Goal: Complete application form

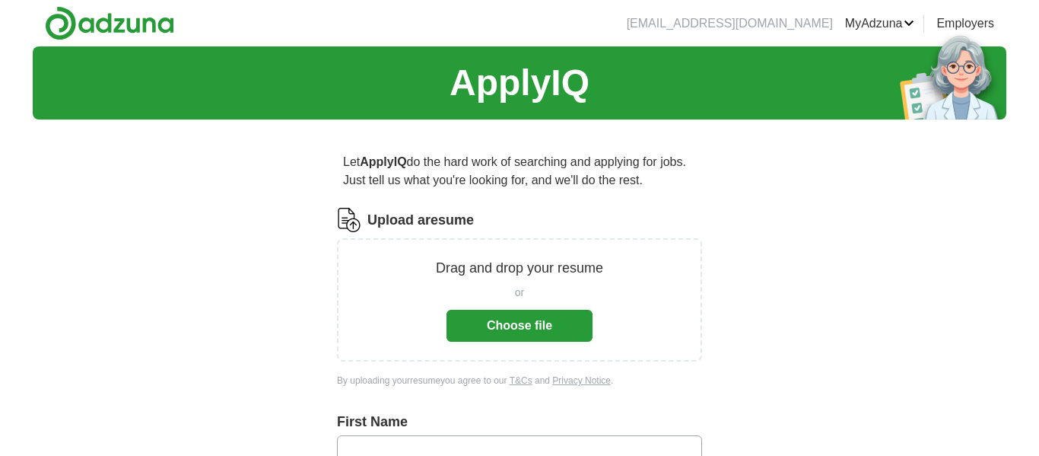
click at [517, 323] on button "Choose file" at bounding box center [520, 326] width 146 height 32
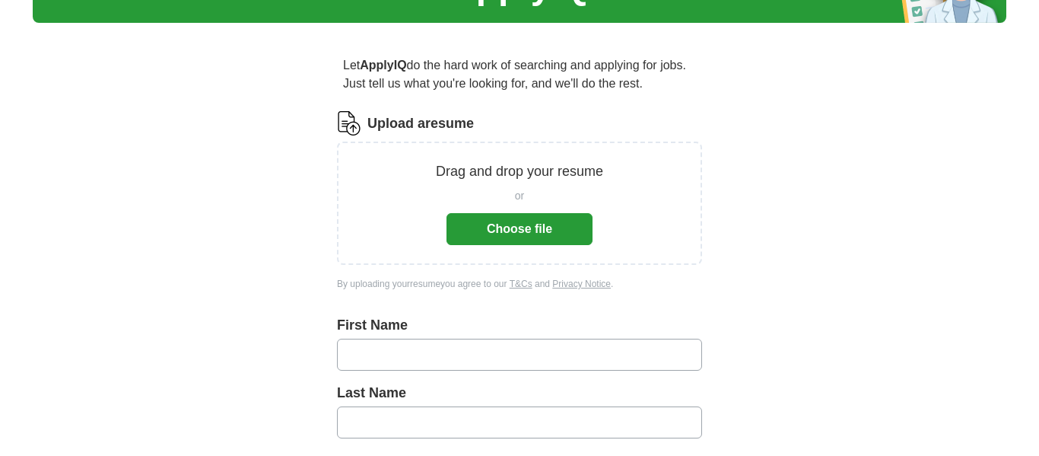
scroll to position [104, 0]
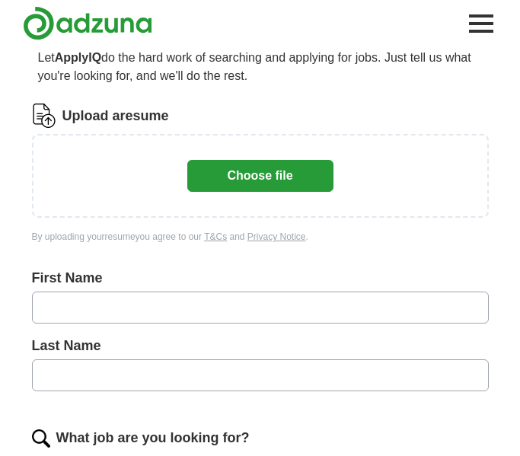
click at [237, 181] on button "Choose file" at bounding box center [260, 176] width 146 height 32
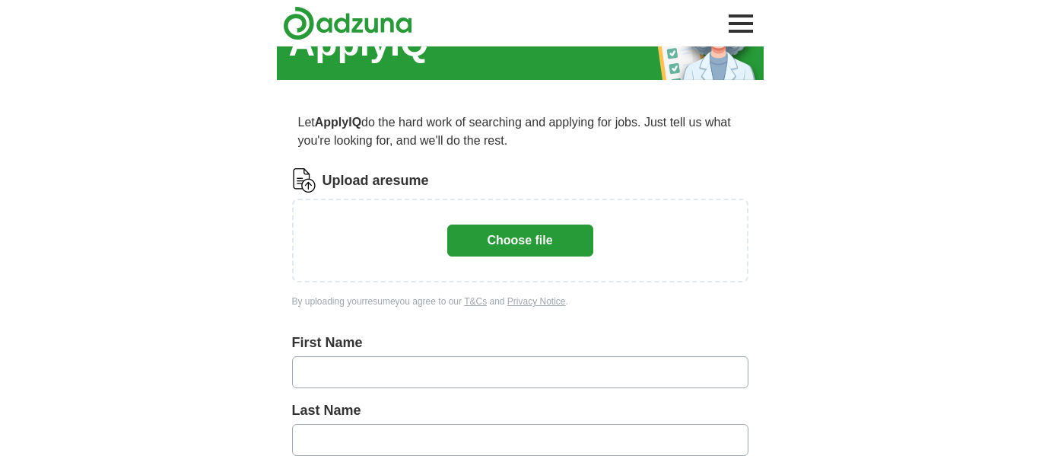
scroll to position [42, 0]
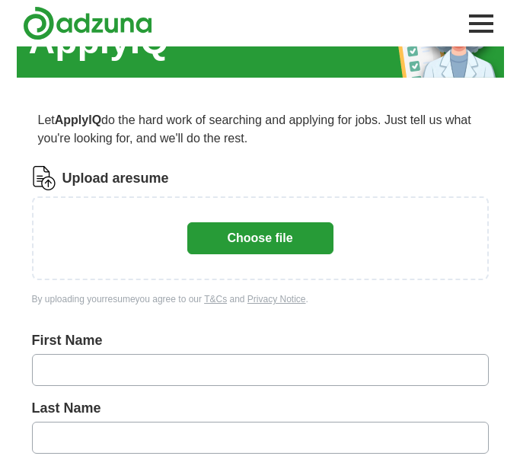
click at [285, 242] on button "Choose file" at bounding box center [260, 238] width 146 height 32
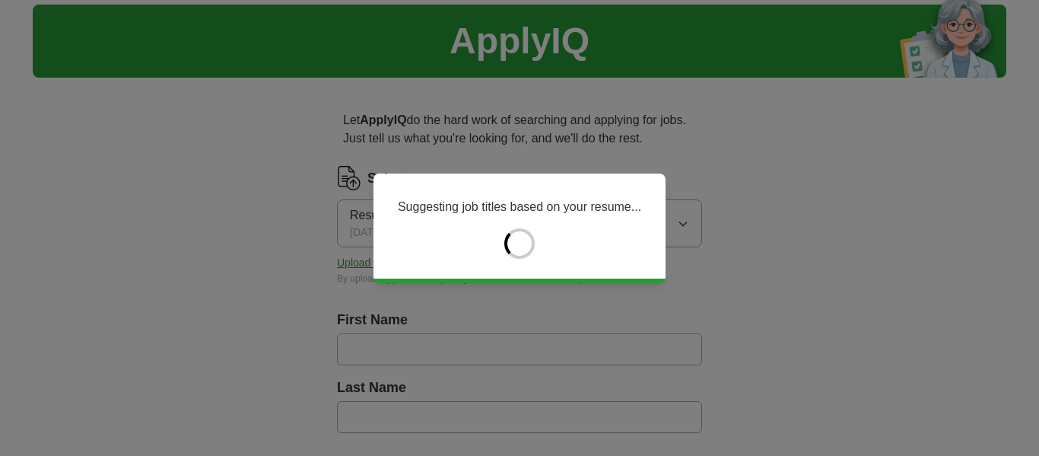
type input "*****"
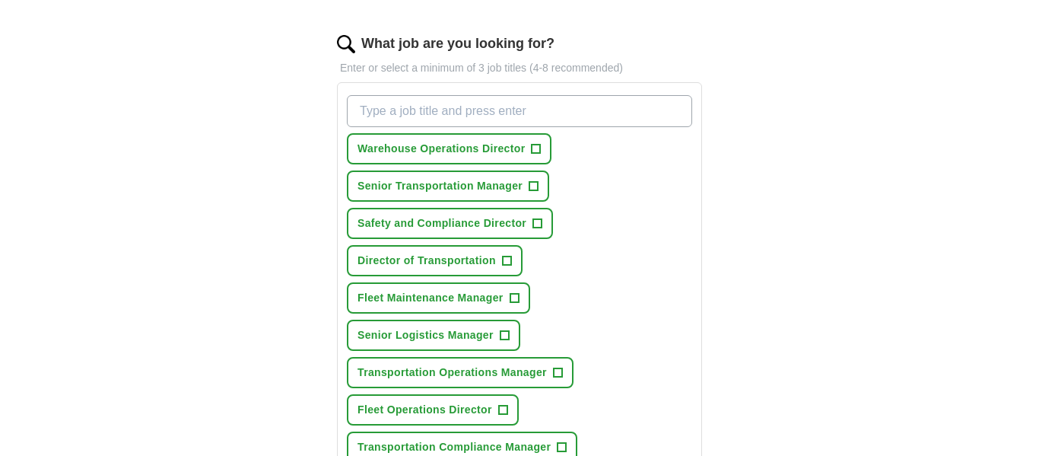
scroll to position [479, 0]
click at [541, 149] on span "+" at bounding box center [536, 148] width 9 height 12
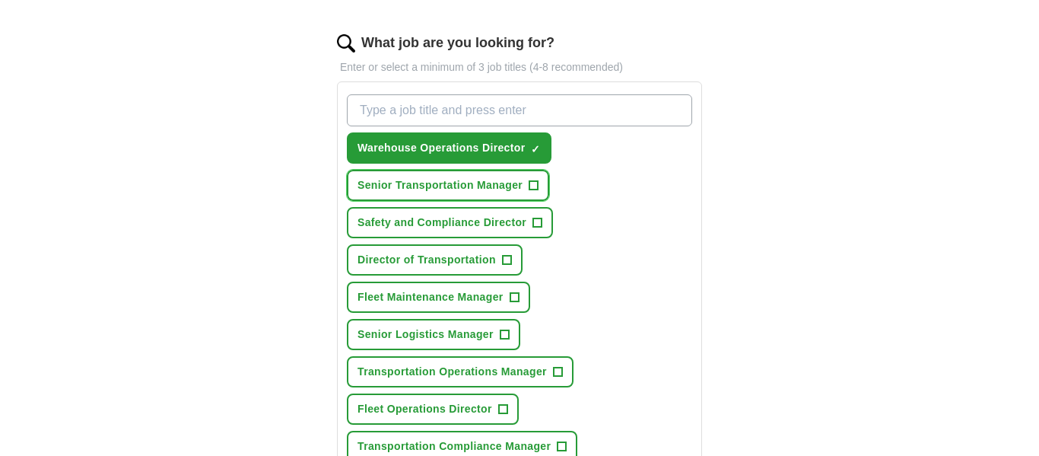
click at [537, 183] on span "+" at bounding box center [534, 186] width 9 height 12
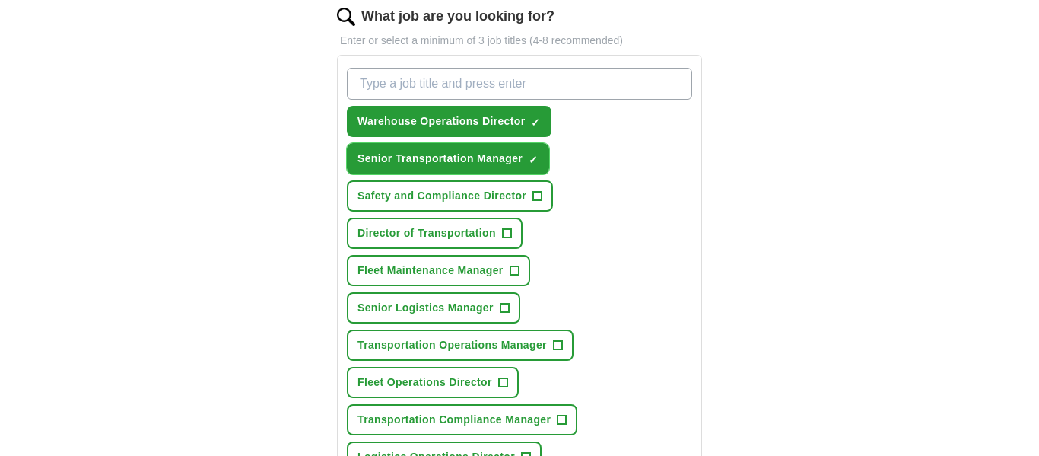
scroll to position [515, 0]
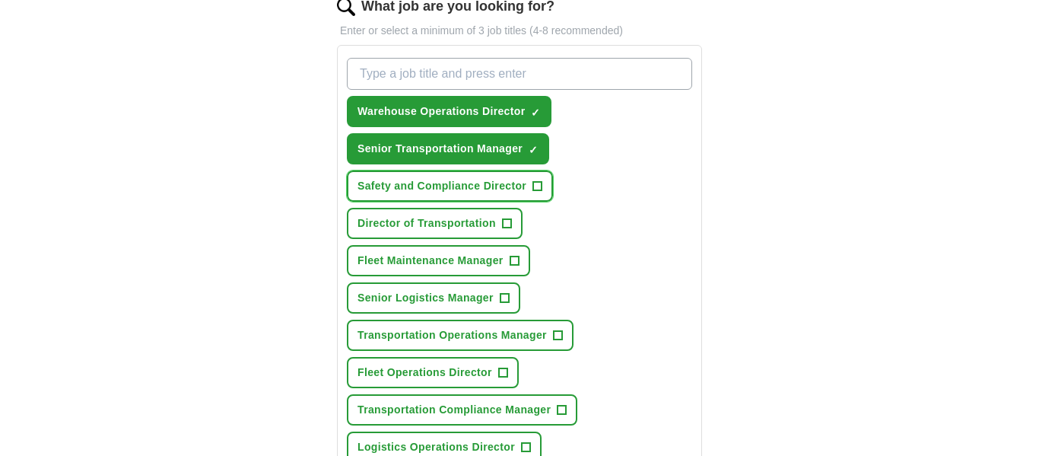
click at [543, 186] on span "+" at bounding box center [537, 186] width 9 height 12
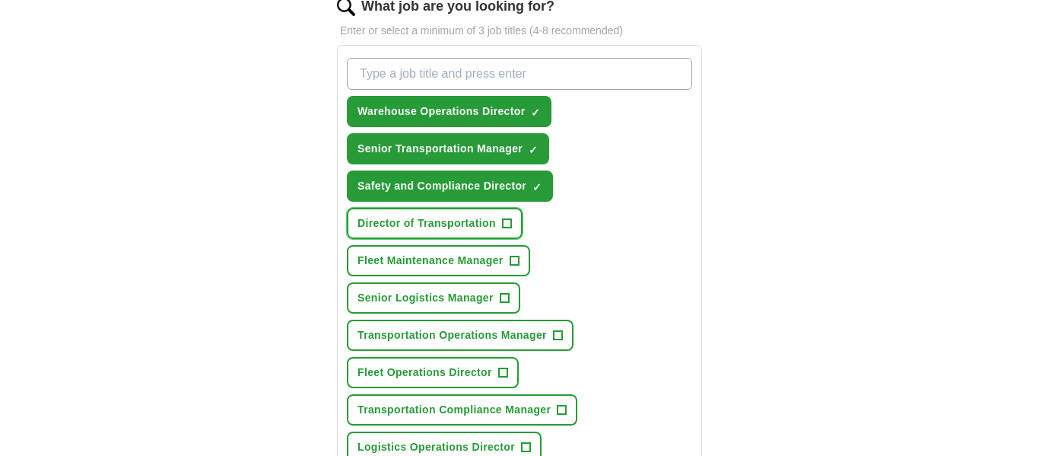
click at [511, 221] on span "+" at bounding box center [506, 224] width 9 height 12
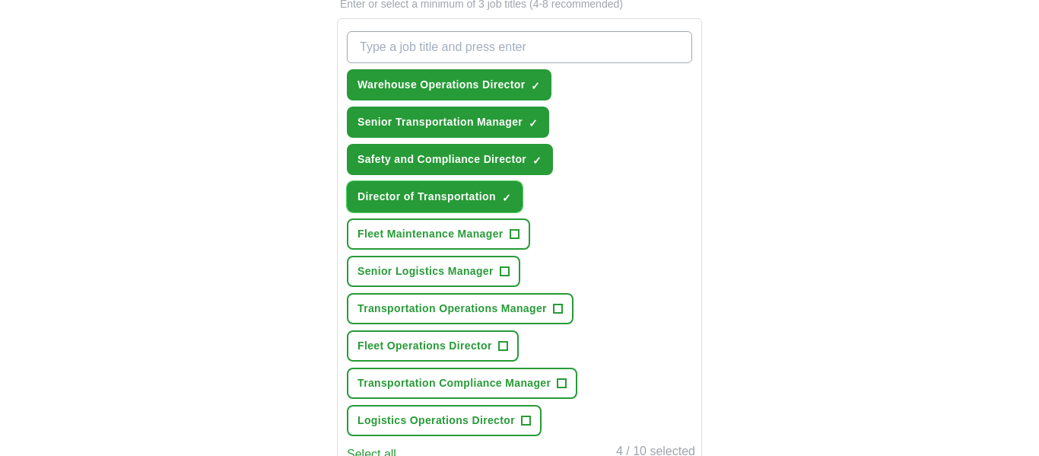
scroll to position [565, 0]
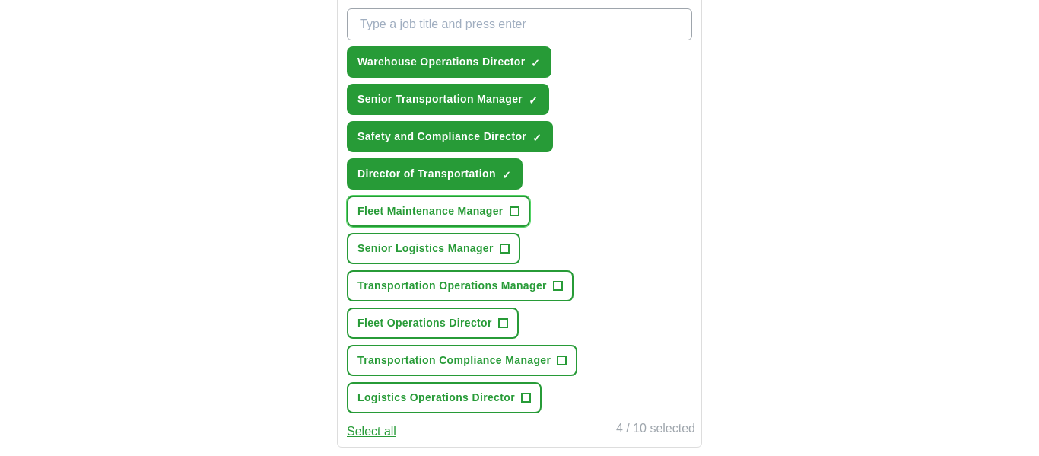
click at [519, 211] on span "+" at bounding box center [514, 211] width 9 height 12
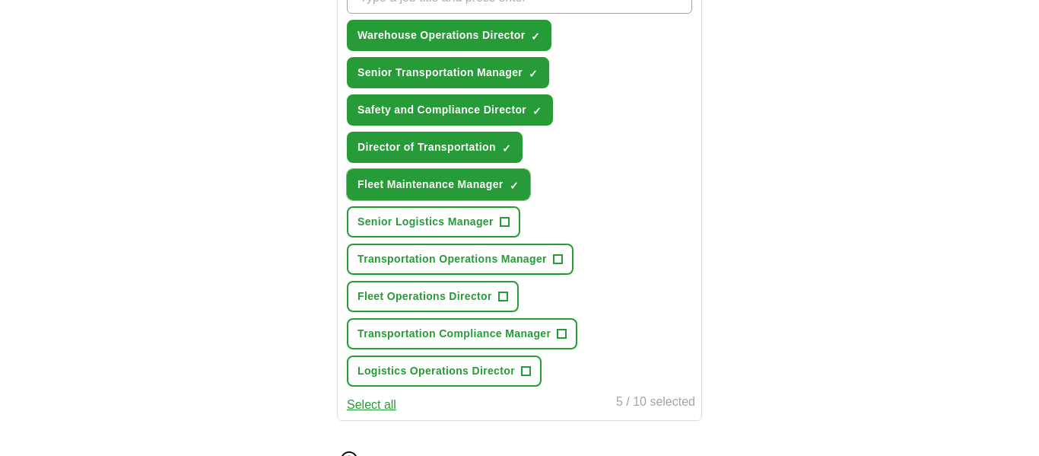
scroll to position [601, 0]
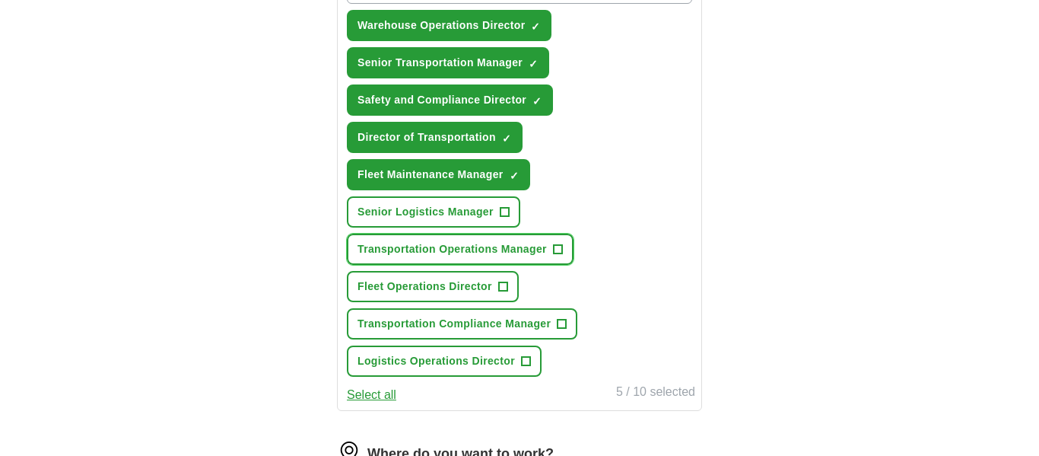
click at [555, 243] on button "Transportation Operations Manager +" at bounding box center [460, 249] width 227 height 31
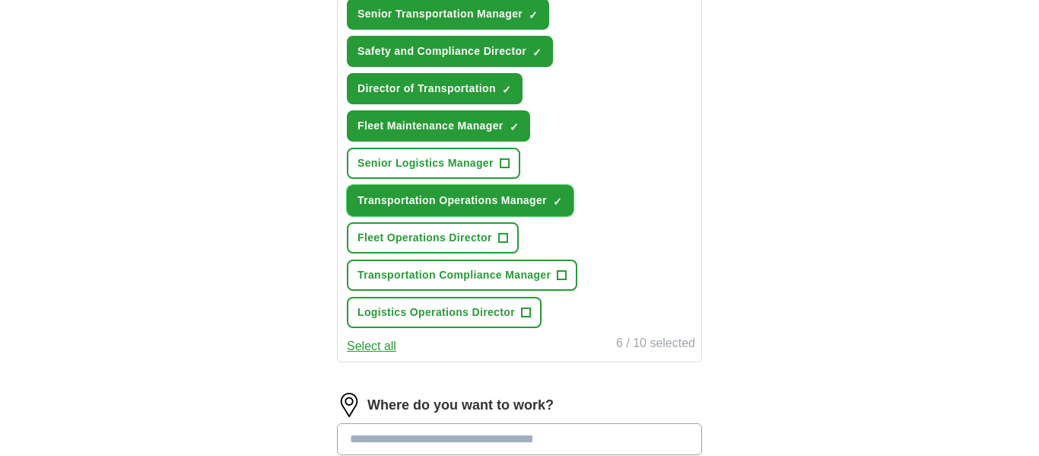
scroll to position [673, 0]
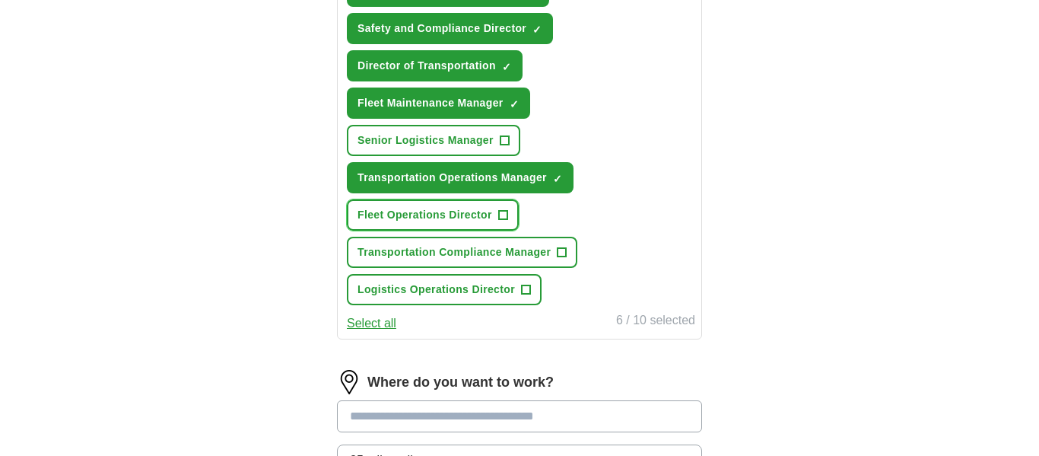
click at [508, 215] on span "+" at bounding box center [502, 215] width 9 height 12
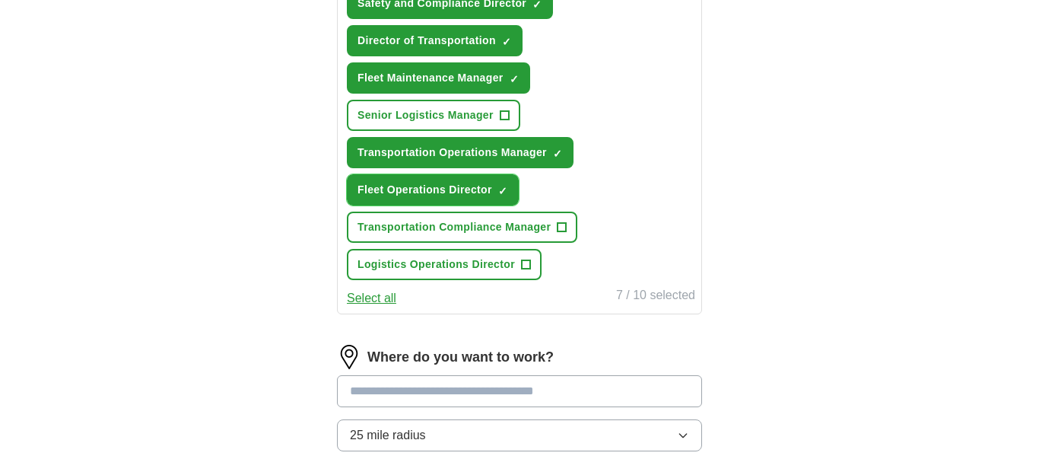
scroll to position [709, 0]
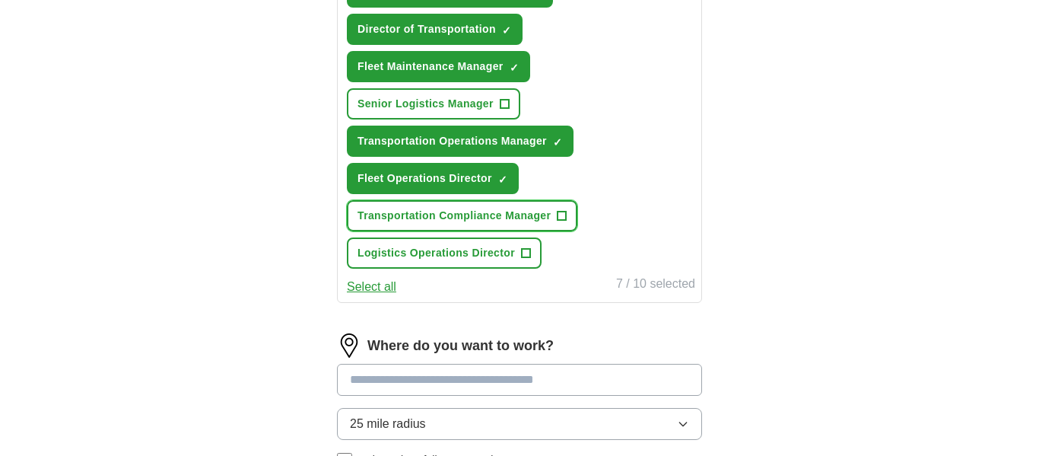
click at [572, 216] on button "Transportation Compliance Manager +" at bounding box center [462, 215] width 231 height 31
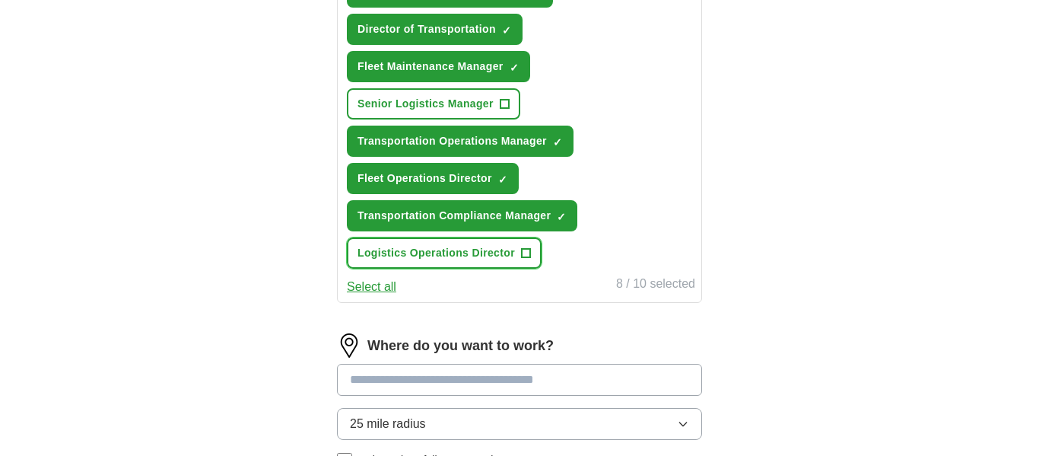
click at [530, 250] on span "+" at bounding box center [525, 253] width 9 height 12
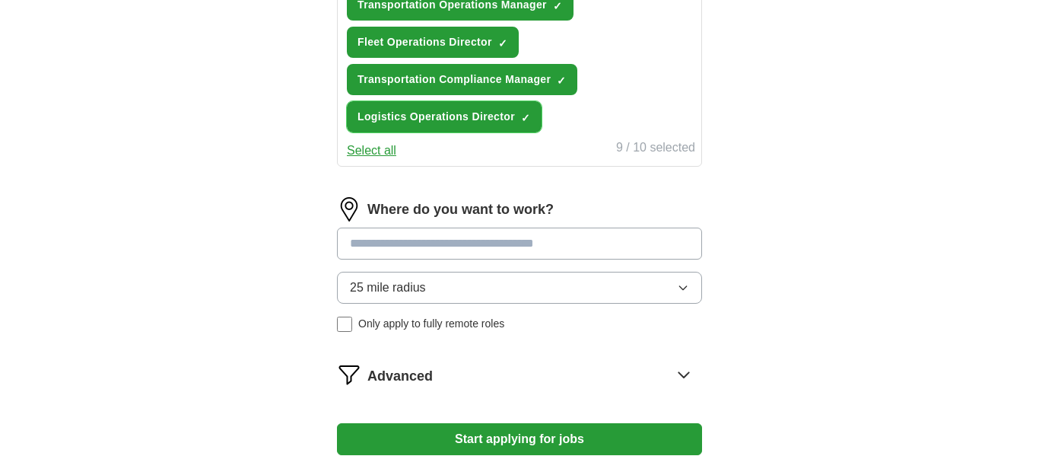
scroll to position [855, 0]
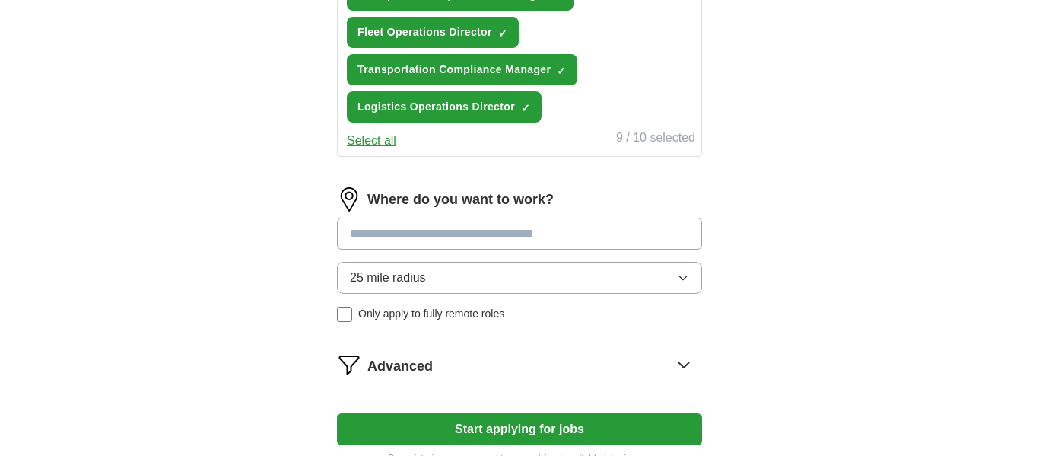
click at [584, 240] on input at bounding box center [519, 234] width 365 height 32
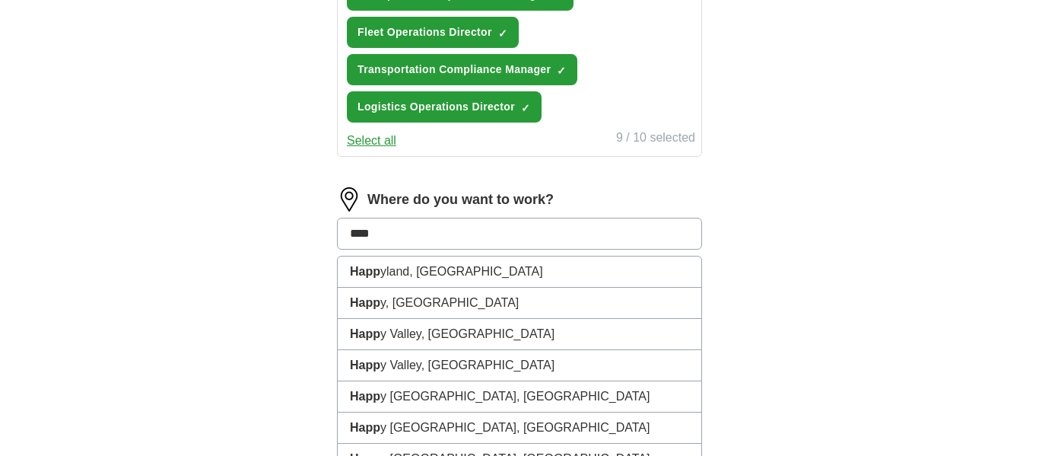
type input "*****"
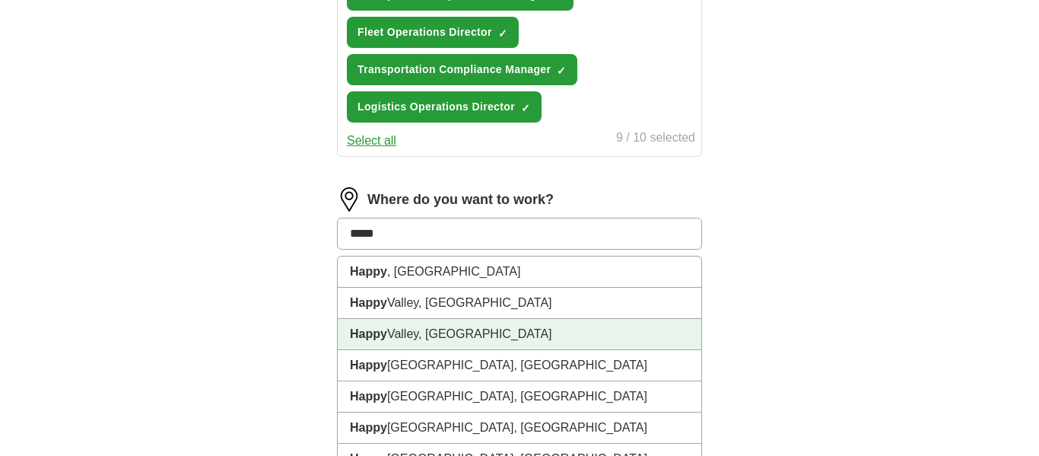
click at [414, 336] on li "[GEOGRAPHIC_DATA], [GEOGRAPHIC_DATA]" at bounding box center [520, 334] width 364 height 31
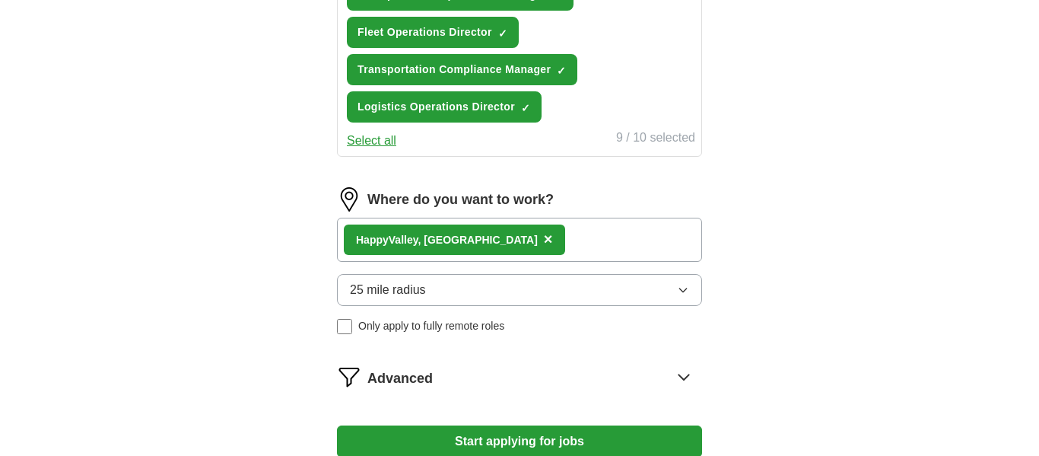
click at [687, 289] on icon "button" at bounding box center [683, 290] width 12 height 12
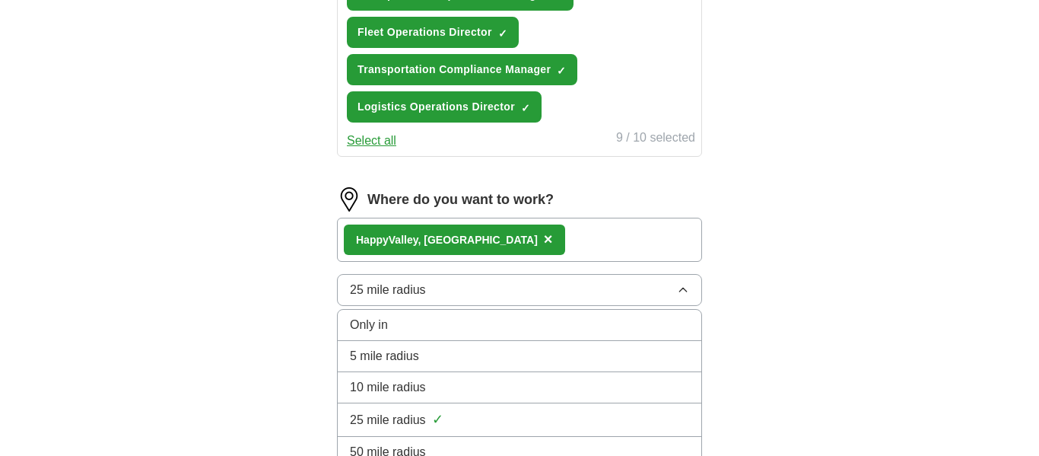
click at [396, 424] on span "25 mile radius" at bounding box center [388, 420] width 76 height 18
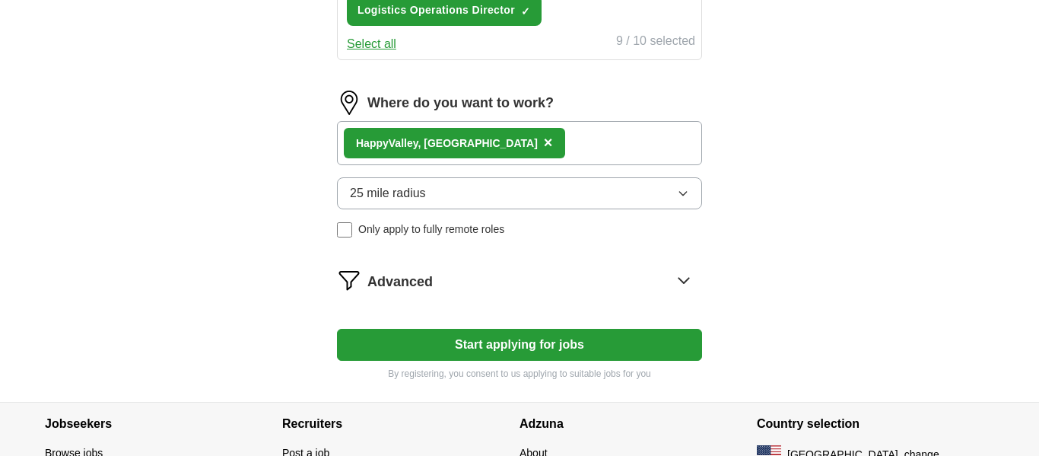
scroll to position [974, 0]
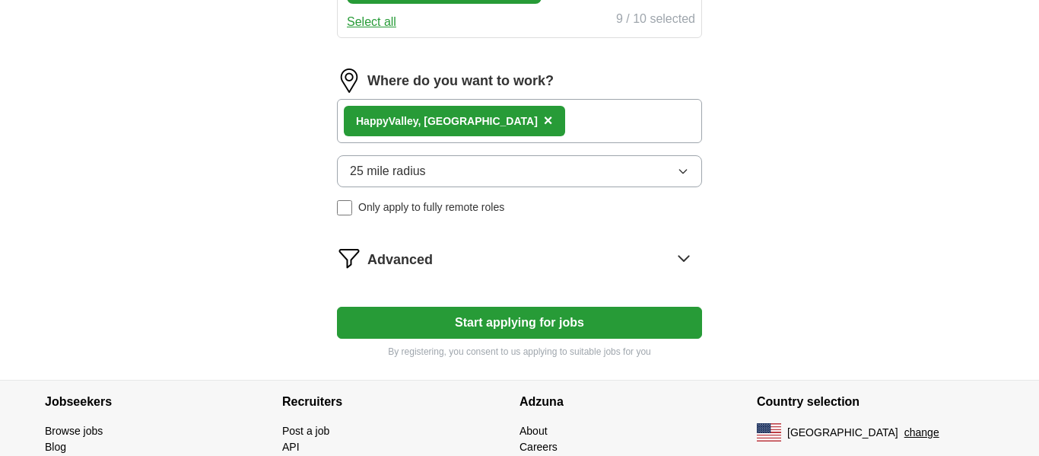
click at [514, 325] on button "Start applying for jobs" at bounding box center [519, 323] width 365 height 32
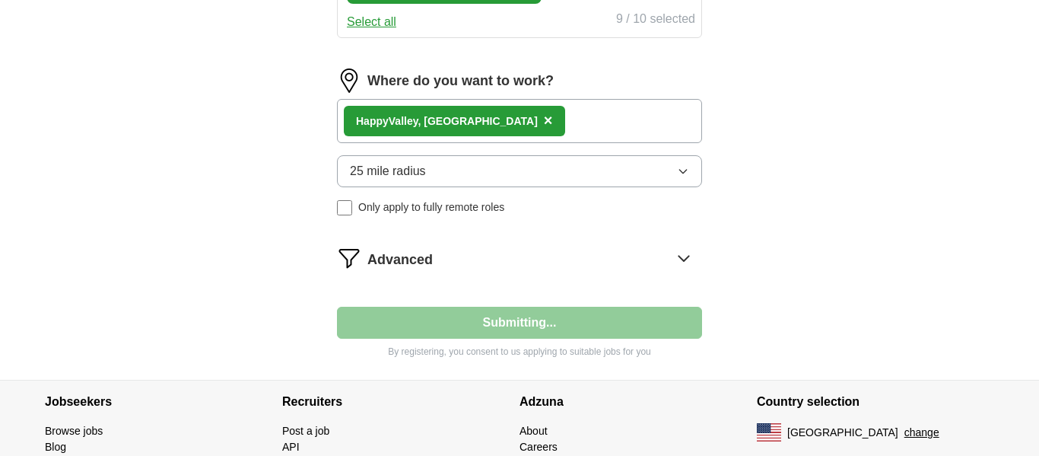
select select "**"
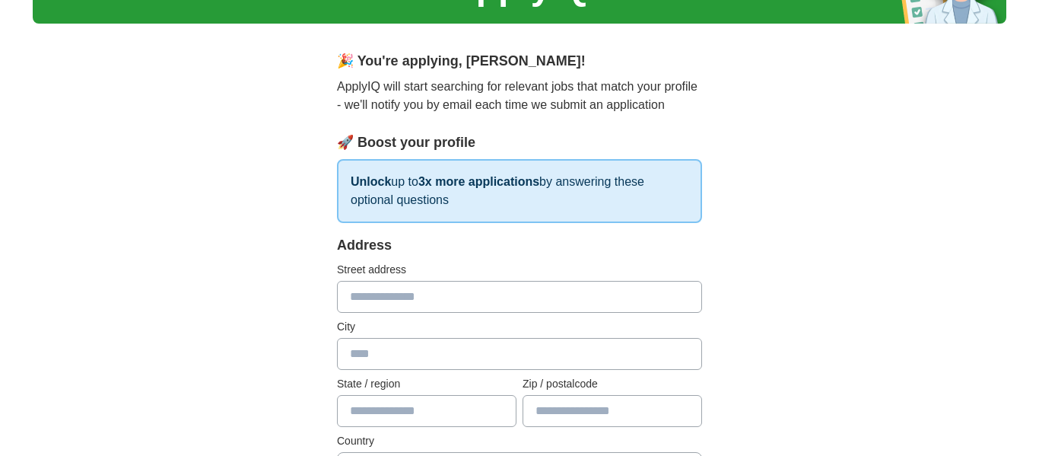
scroll to position [109, 0]
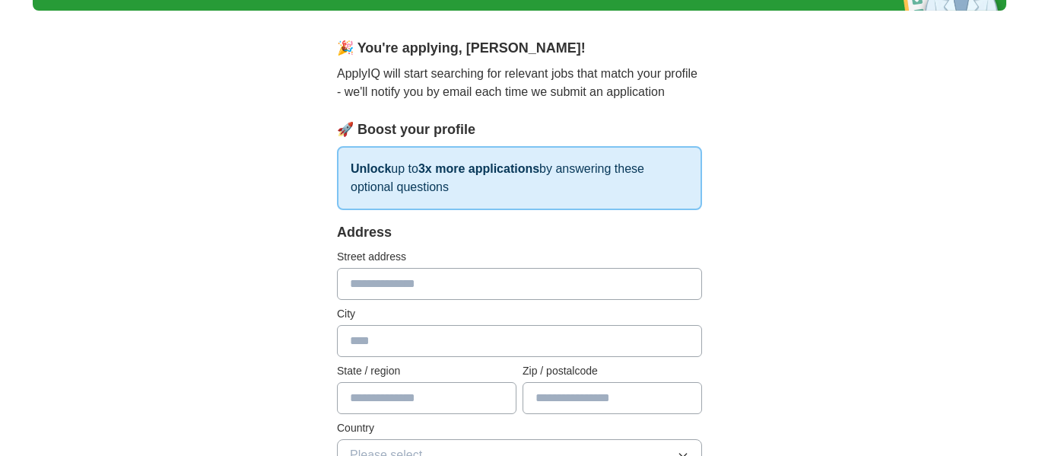
click at [486, 289] on input "text" at bounding box center [519, 284] width 365 height 32
type input "**********"
type input "**"
type input "*****"
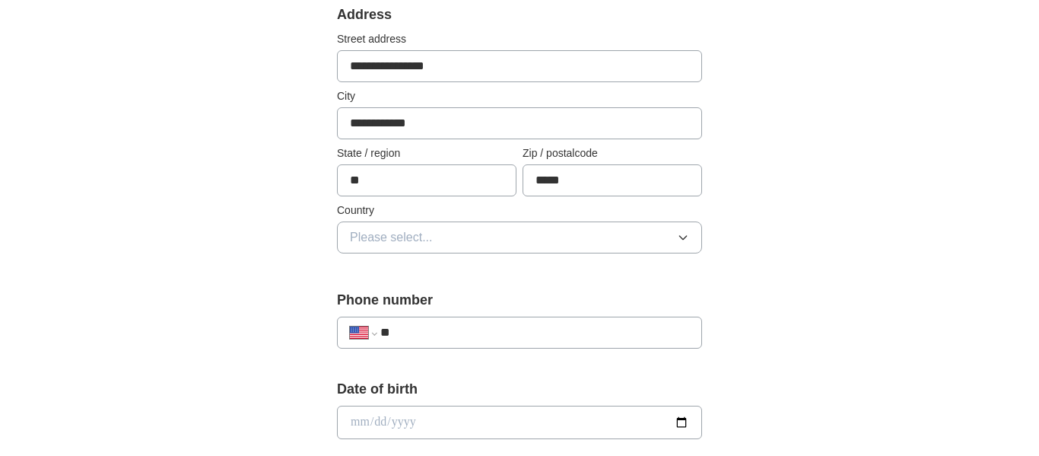
scroll to position [327, 0]
click at [644, 237] on button "Please select..." at bounding box center [519, 237] width 365 height 32
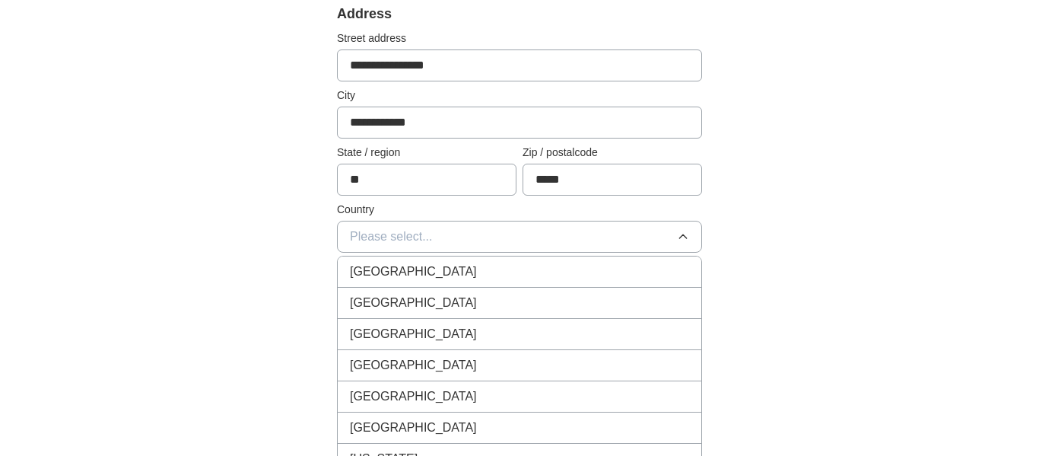
click at [463, 302] on div "[GEOGRAPHIC_DATA]" at bounding box center [519, 303] width 339 height 18
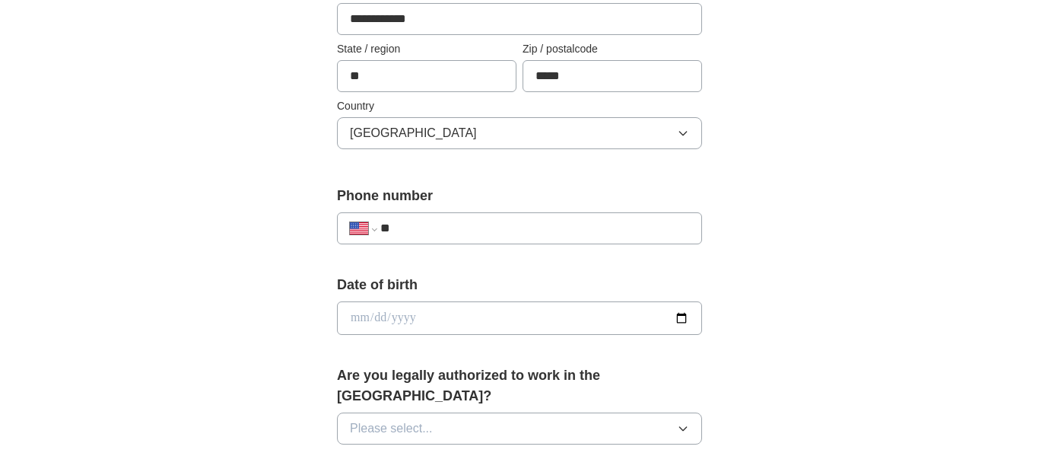
scroll to position [431, 0]
click at [588, 226] on input "**" at bounding box center [534, 227] width 309 height 18
type input "**********"
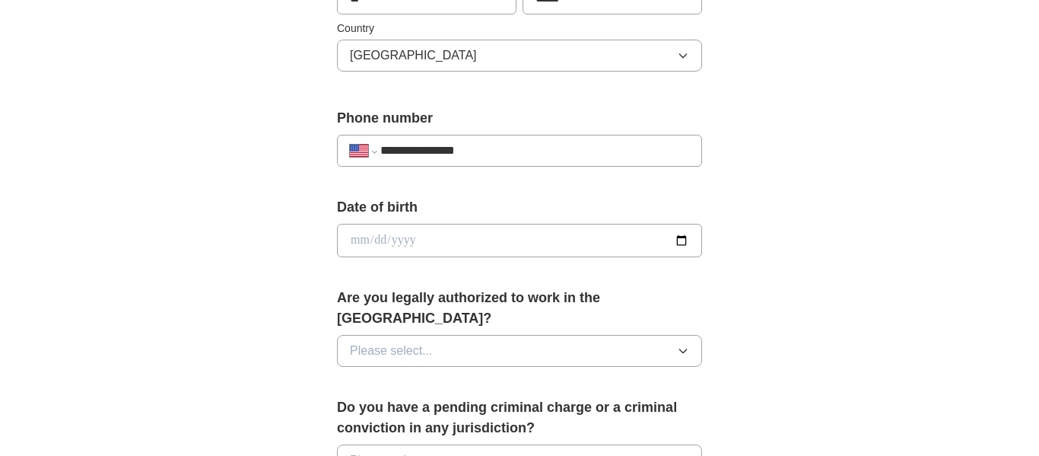
scroll to position [509, 0]
click at [615, 236] on input "date" at bounding box center [519, 239] width 365 height 33
type input "**********"
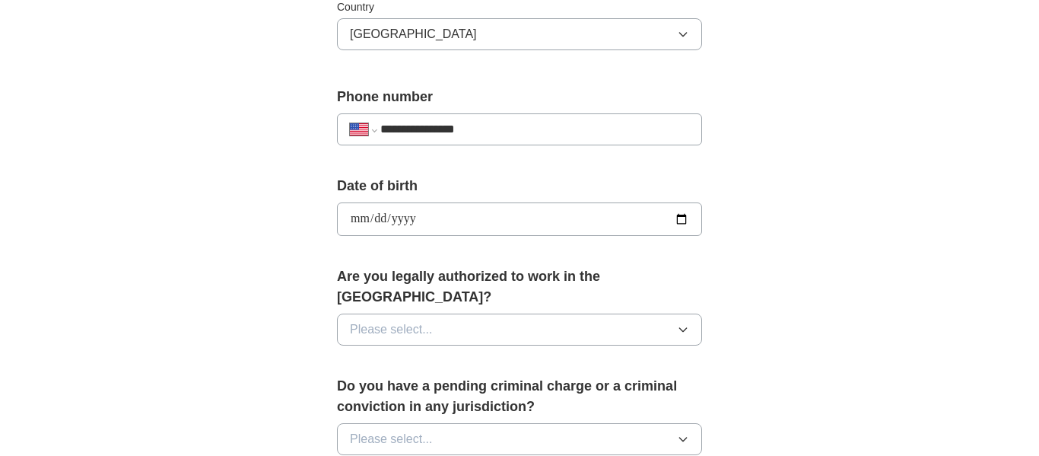
scroll to position [533, 0]
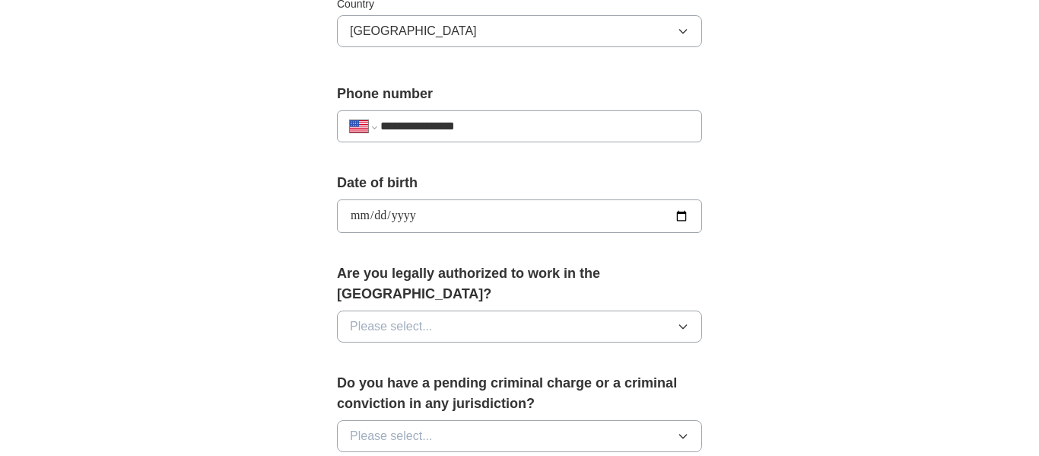
click at [678, 320] on icon "button" at bounding box center [683, 326] width 12 height 12
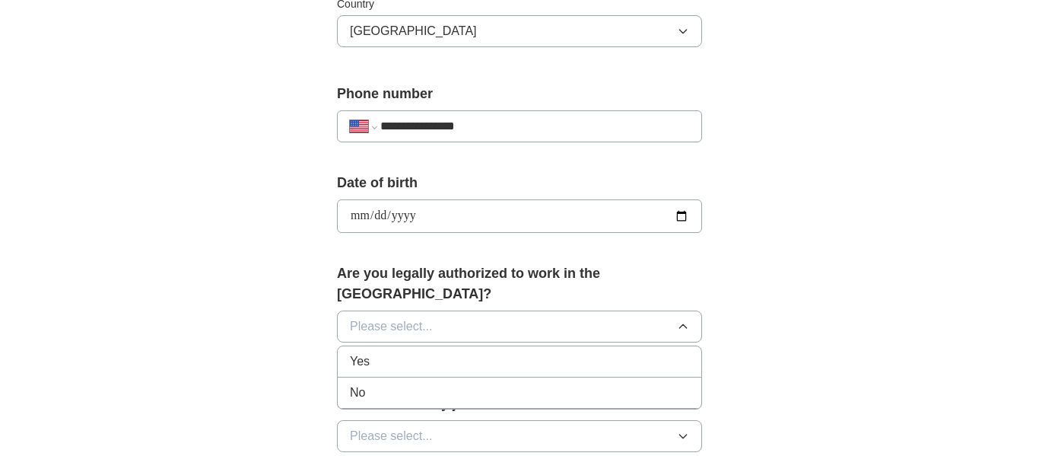
click at [391, 352] on div "Yes" at bounding box center [519, 361] width 339 height 18
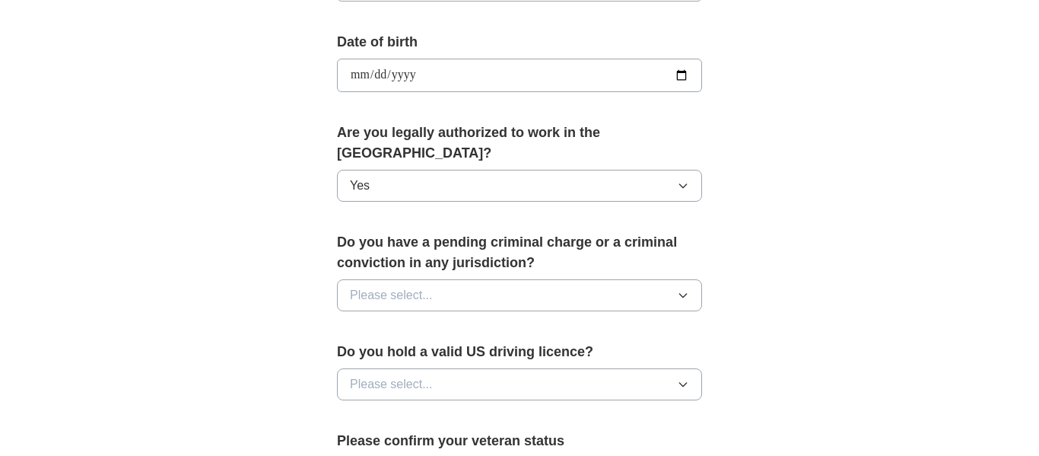
scroll to position [683, 0]
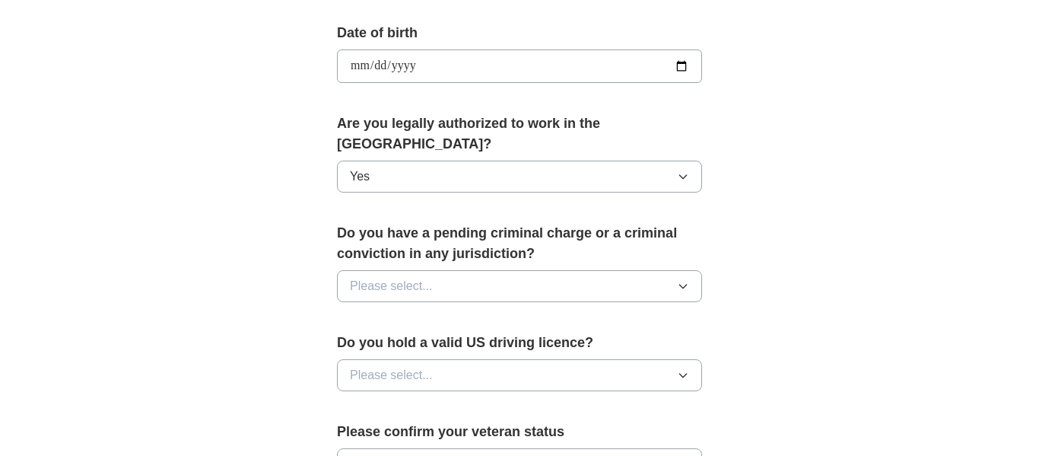
click at [668, 270] on button "Please select..." at bounding box center [519, 286] width 365 height 32
click at [399, 343] on div "No" at bounding box center [519, 352] width 339 height 18
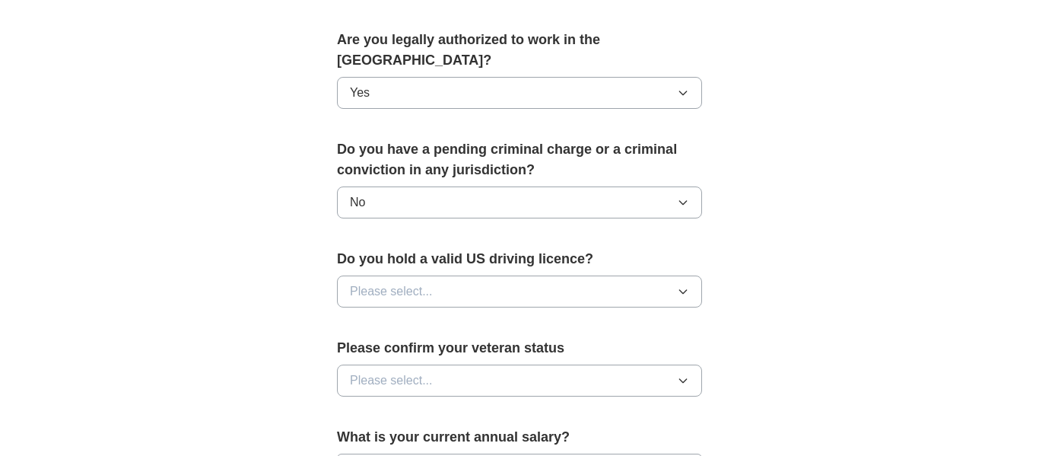
scroll to position [769, 0]
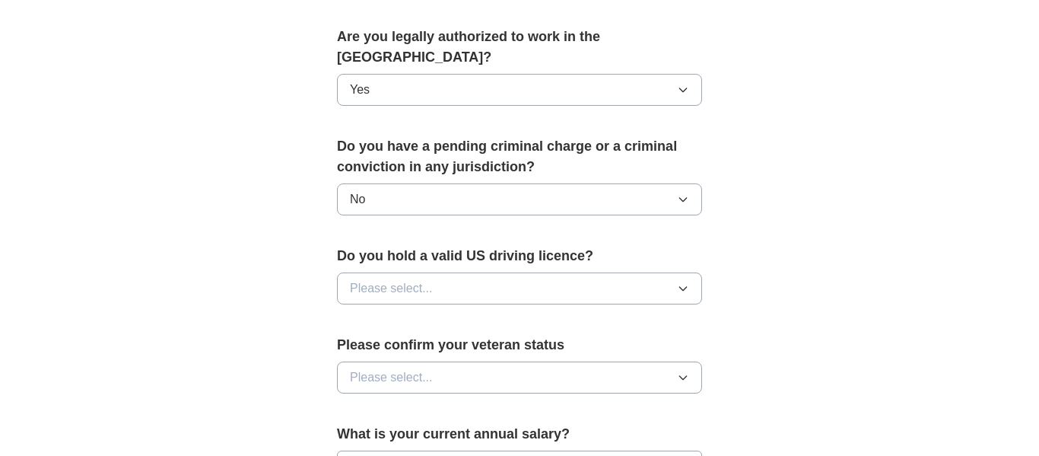
click at [507, 272] on button "Please select..." at bounding box center [519, 288] width 365 height 32
click at [399, 314] on div "Yes" at bounding box center [519, 323] width 339 height 18
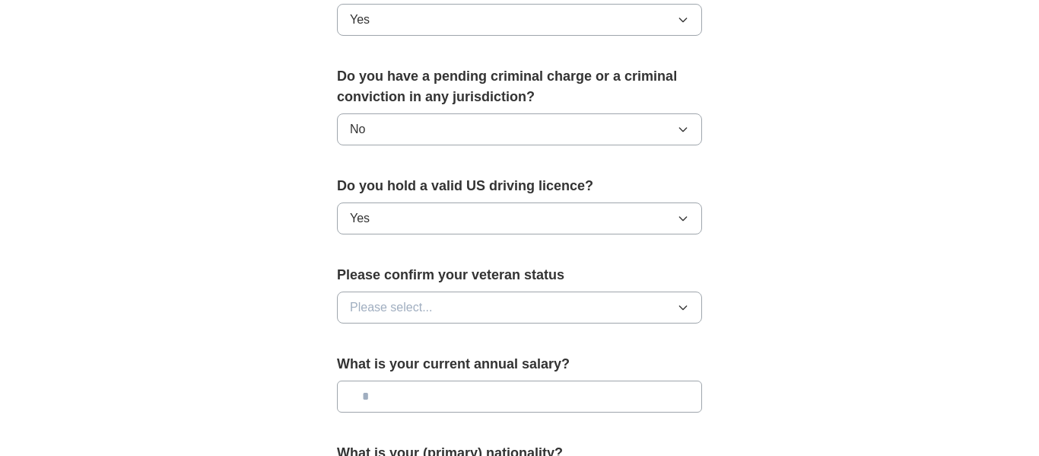
scroll to position [863, 0]
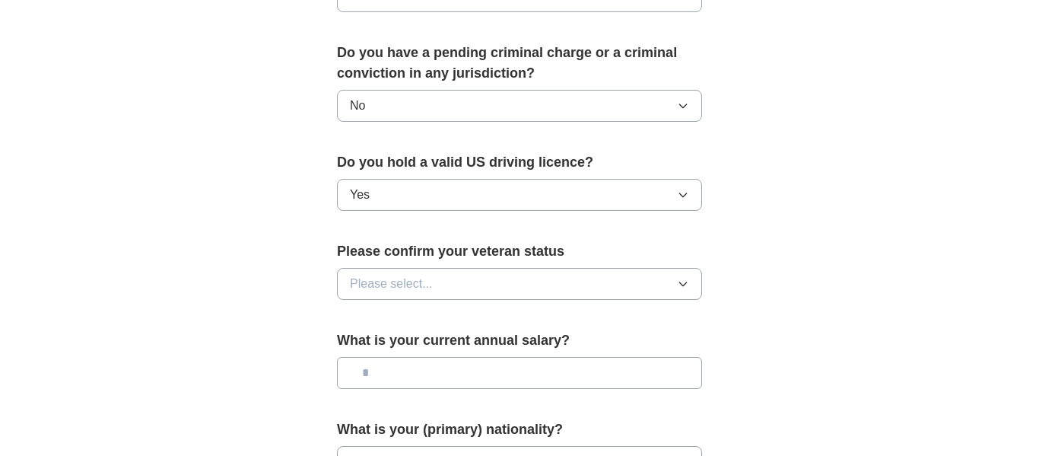
click at [502, 268] on button "Please select..." at bounding box center [519, 284] width 365 height 32
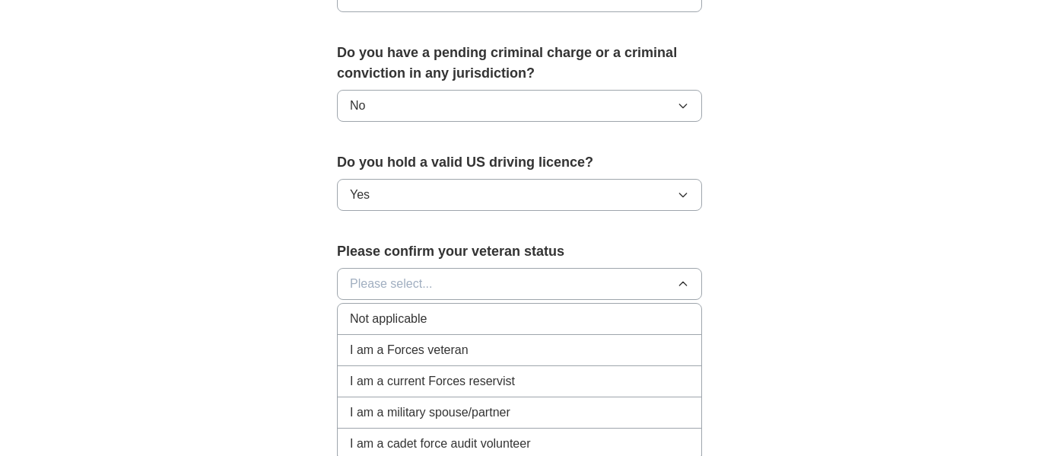
click at [422, 310] on span "Not applicable" at bounding box center [388, 319] width 77 height 18
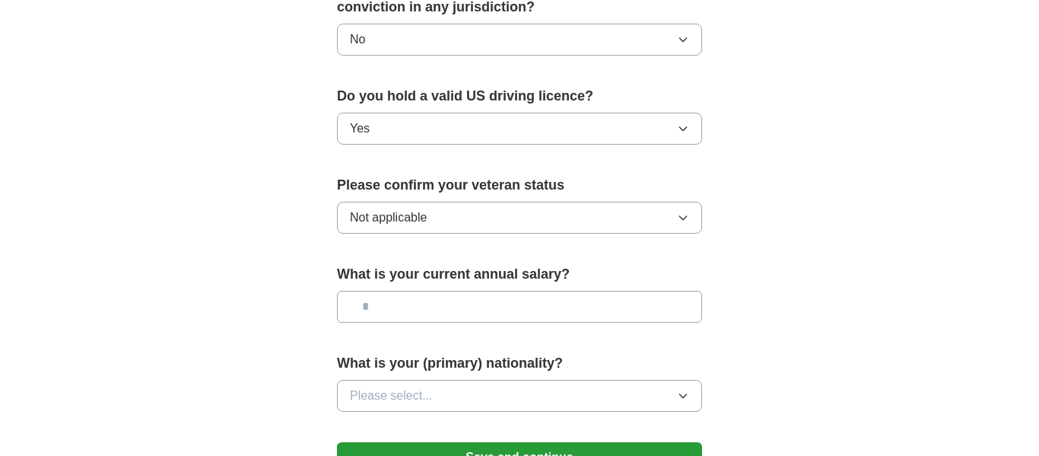
scroll to position [940, 0]
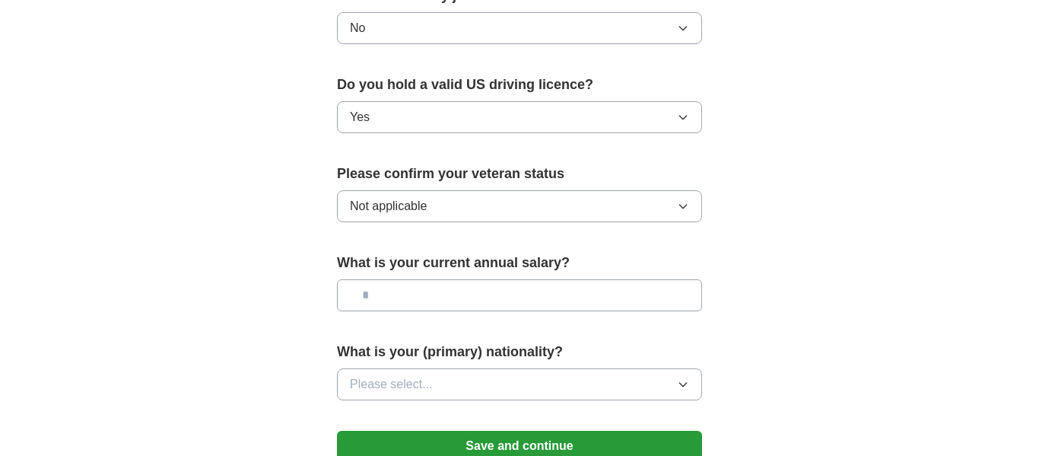
click at [504, 279] on input "text" at bounding box center [519, 295] width 365 height 32
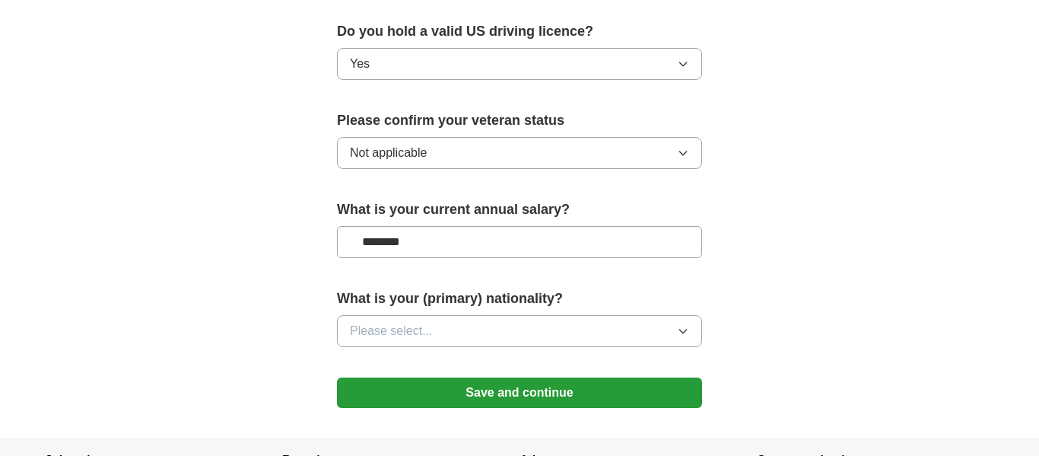
scroll to position [1017, 0]
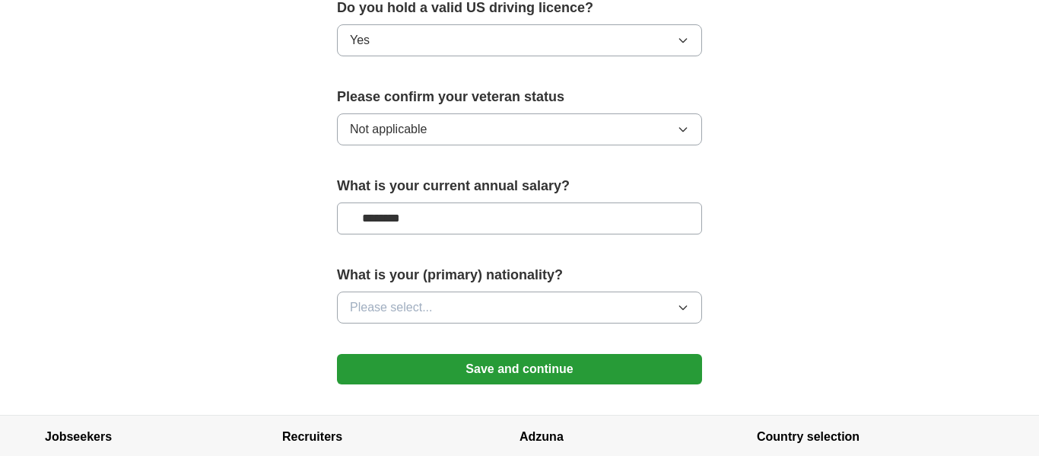
type input "********"
click at [530, 291] on button "Please select..." at bounding box center [519, 307] width 365 height 32
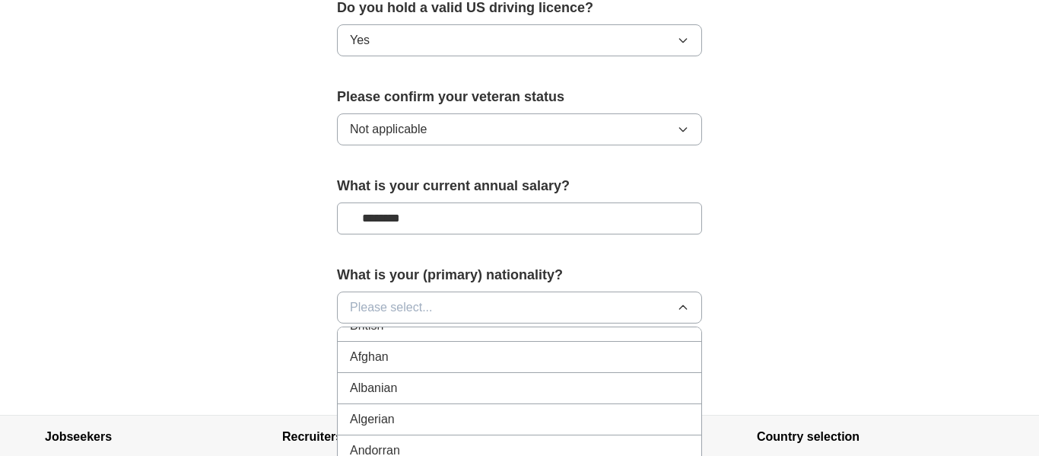
scroll to position [0, 0]
click at [395, 333] on span "American" at bounding box center [376, 342] width 52 height 18
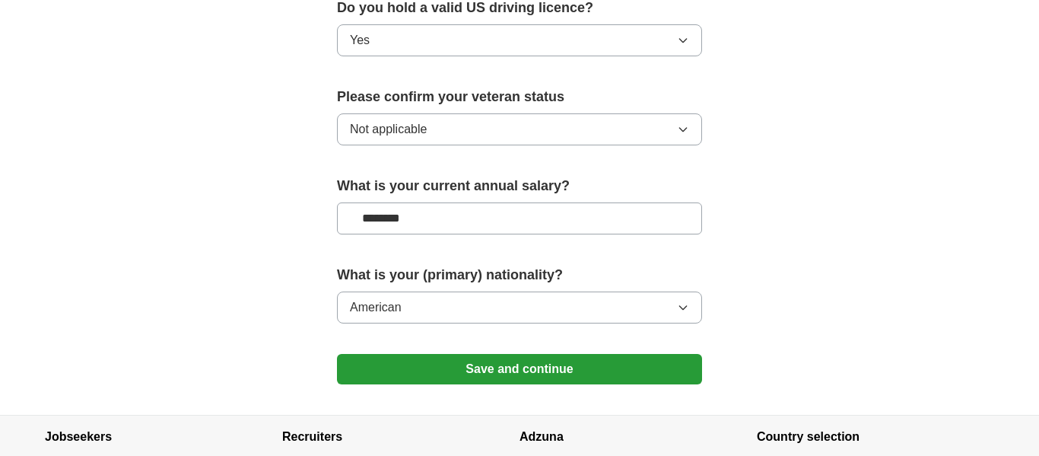
click at [531, 354] on button "Save and continue" at bounding box center [519, 369] width 365 height 30
